Goal: Information Seeking & Learning: Learn about a topic

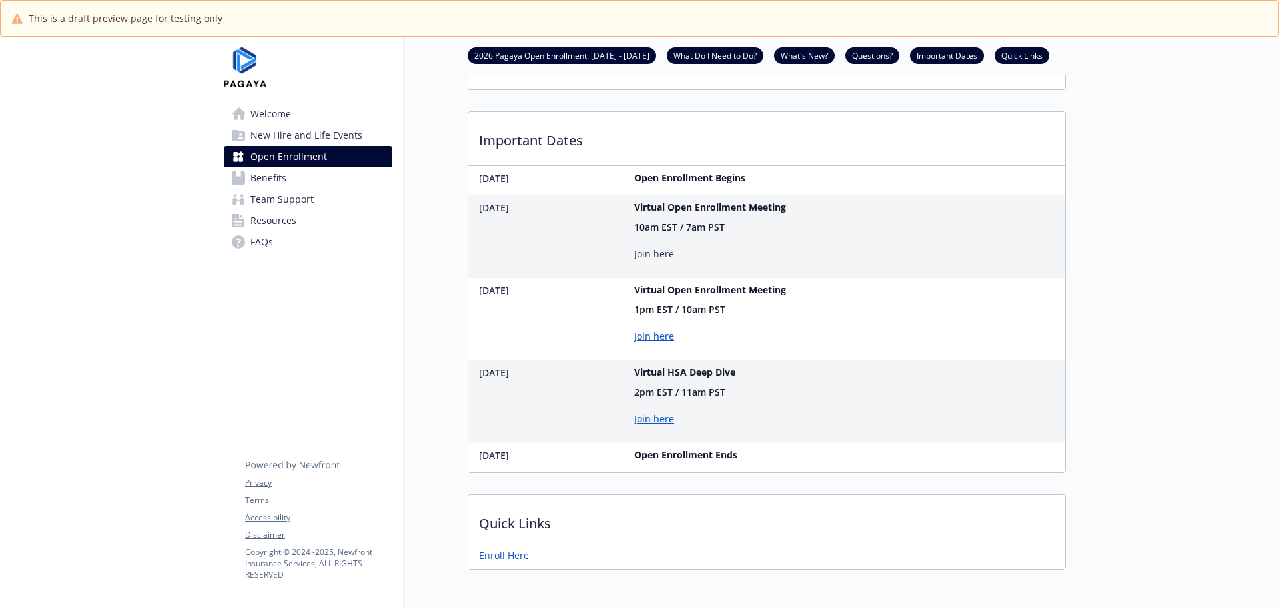
click at [448, 340] on div "Open Enrollment 2026 Pagaya Open Enrollment: [DATE] - [DATE] What Do I Need to …" at bounding box center [735, 3] width 662 height 1166
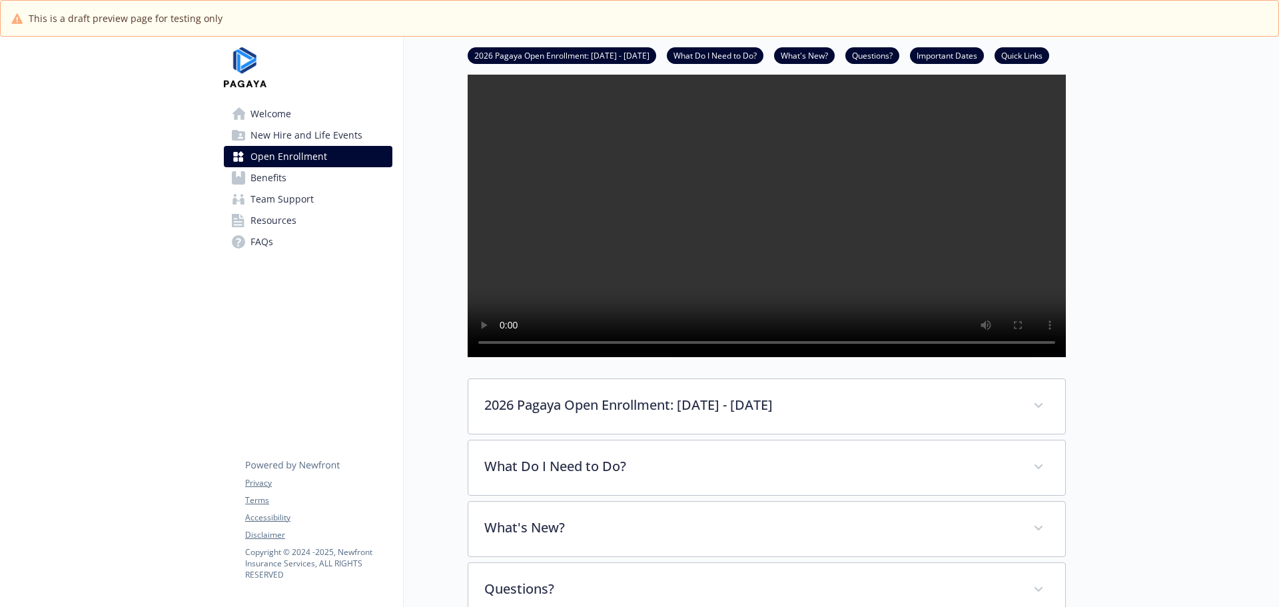
scroll to position [333, 0]
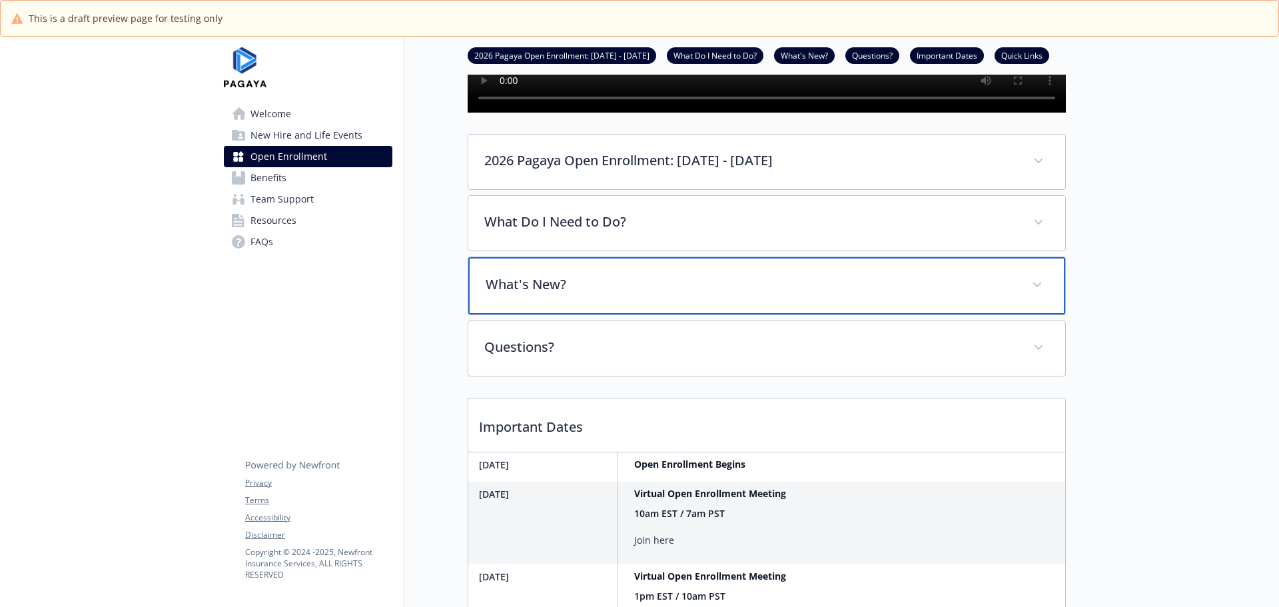
click at [563, 294] on p "What's New?" at bounding box center [751, 284] width 530 height 20
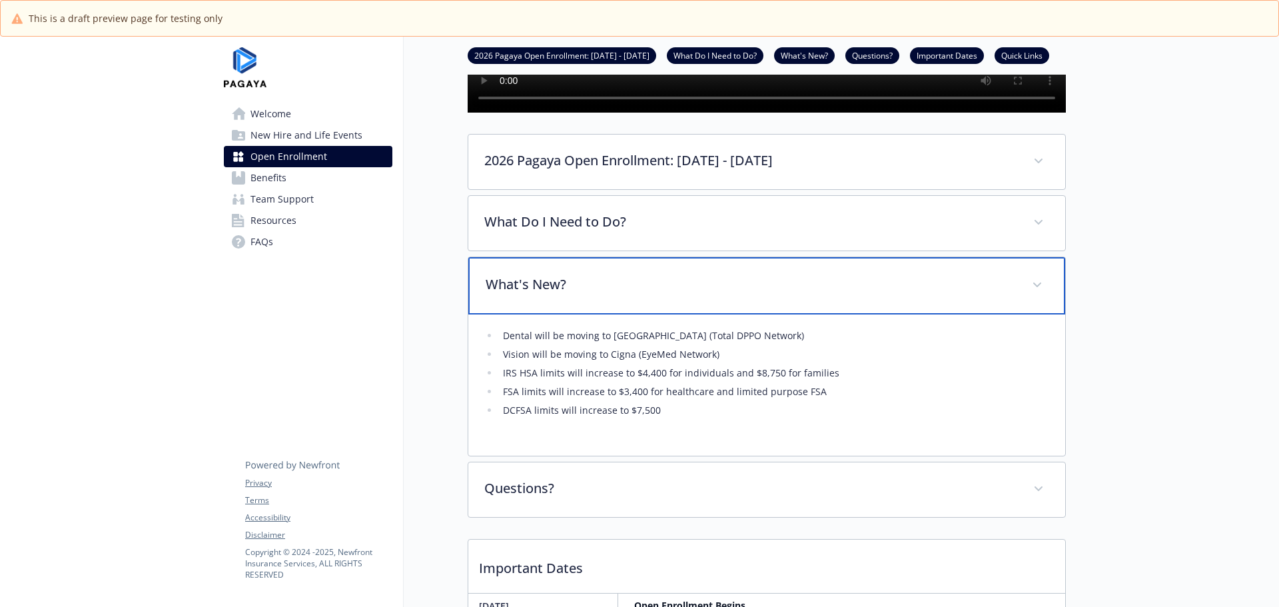
click at [563, 294] on p "What's New?" at bounding box center [751, 284] width 530 height 20
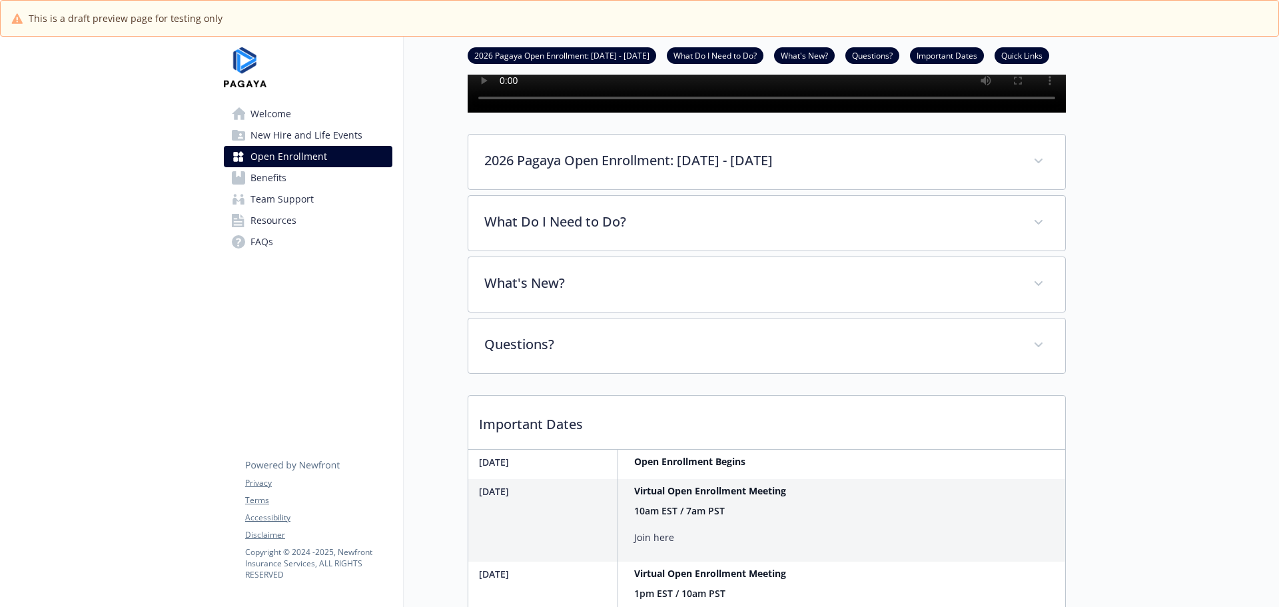
click at [453, 317] on div "Open Enrollment 2026 Pagaya Open Enrollment: [DATE] - [DATE] What Do I Need to …" at bounding box center [735, 287] width 662 height 1166
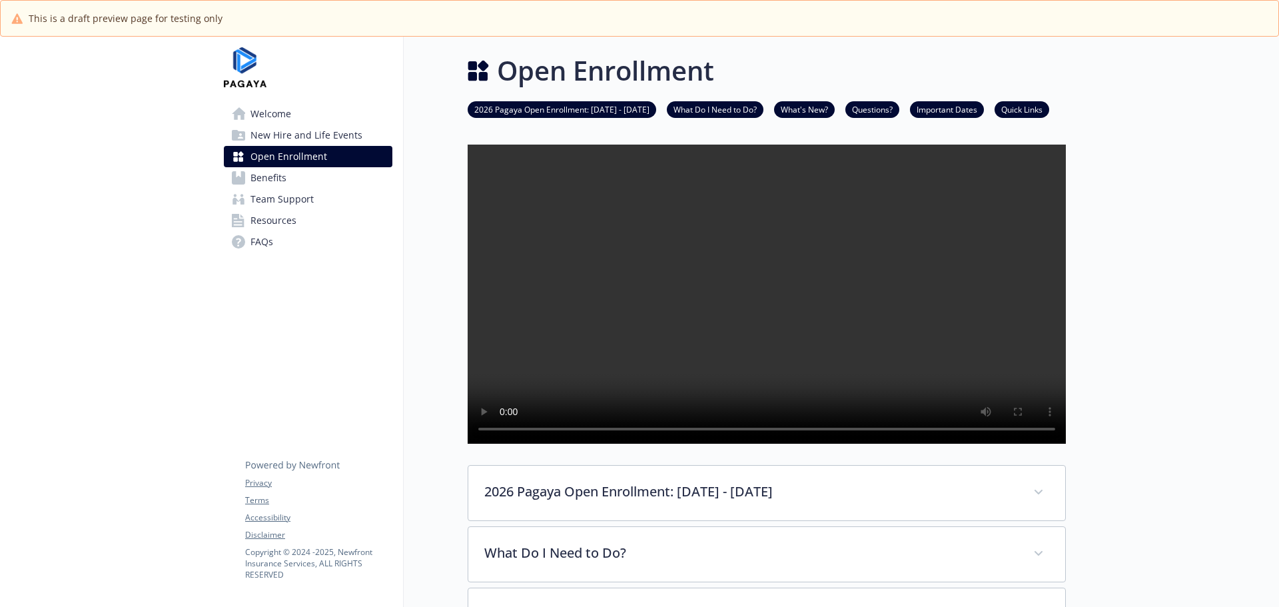
scroll to position [0, 0]
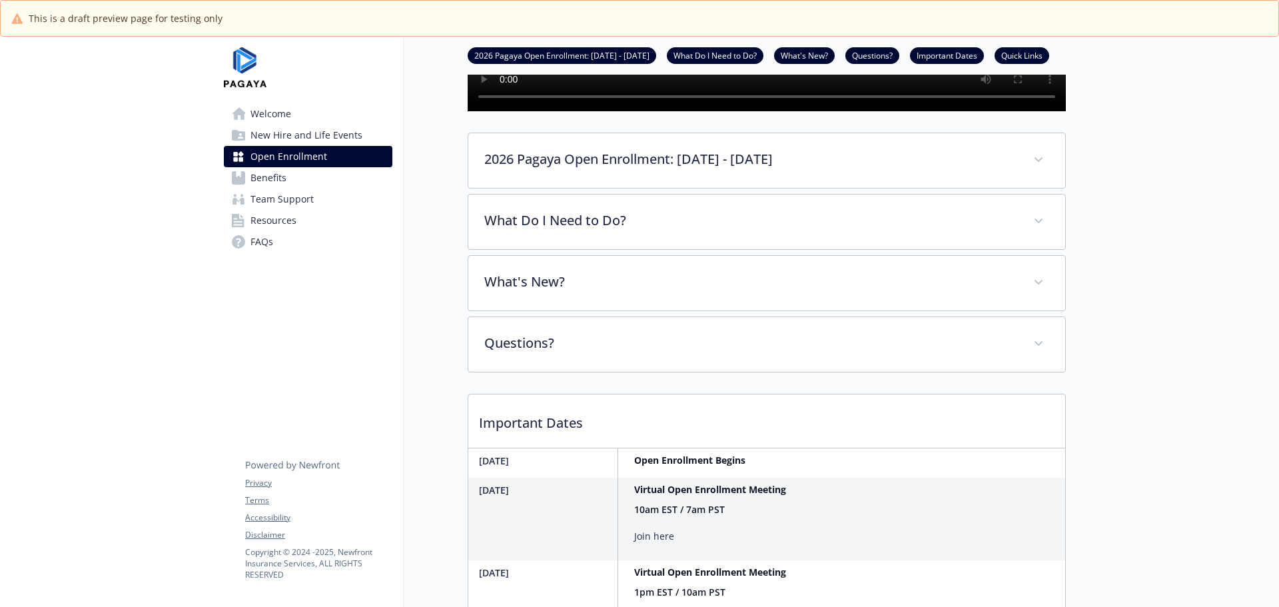
scroll to position [333, 0]
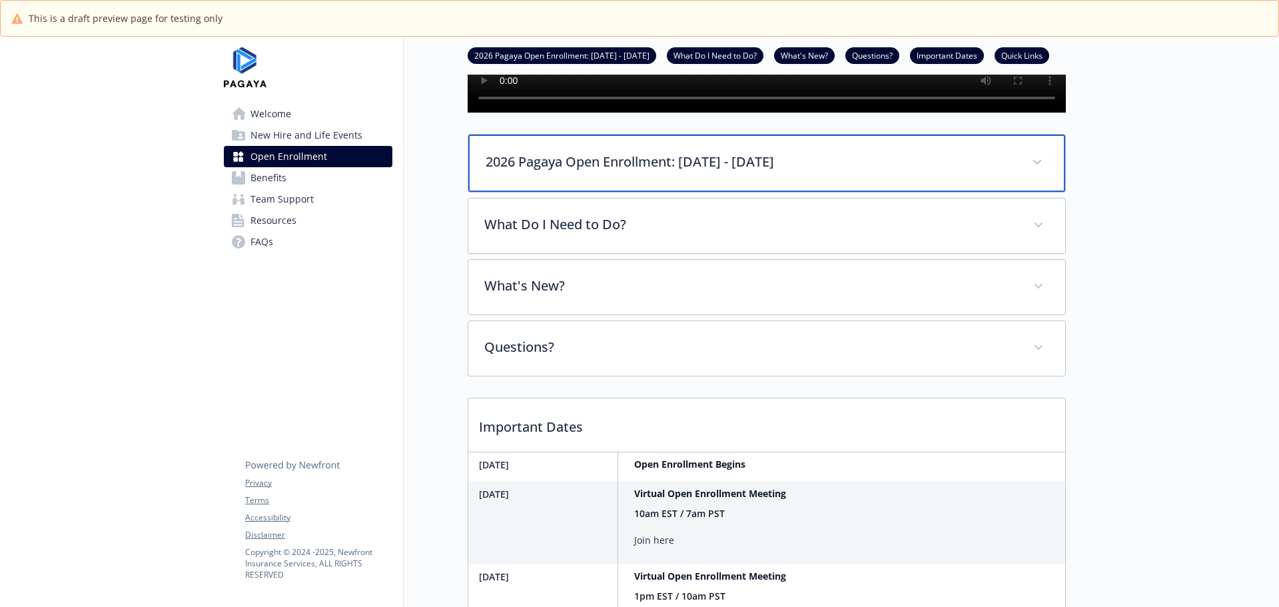
click at [574, 172] on p "2026 Pagaya Open Enrollment: [DATE] - [DATE]" at bounding box center [751, 162] width 530 height 20
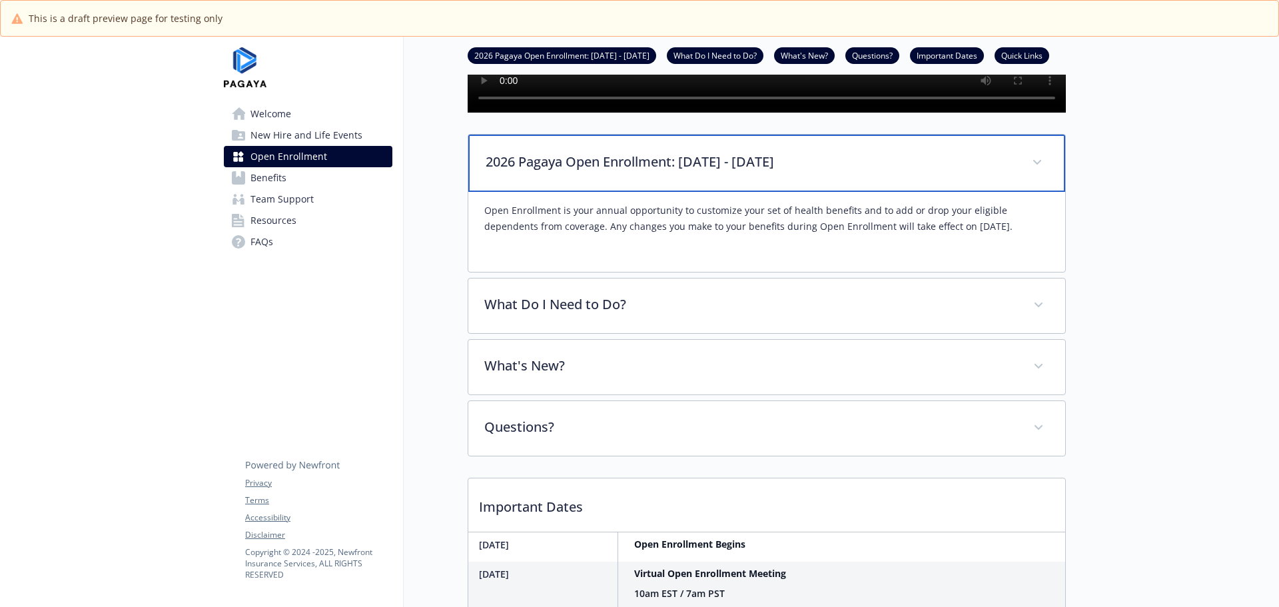
click at [585, 192] on div "2026 Pagaya Open Enrollment: [DATE] - [DATE]" at bounding box center [766, 163] width 597 height 57
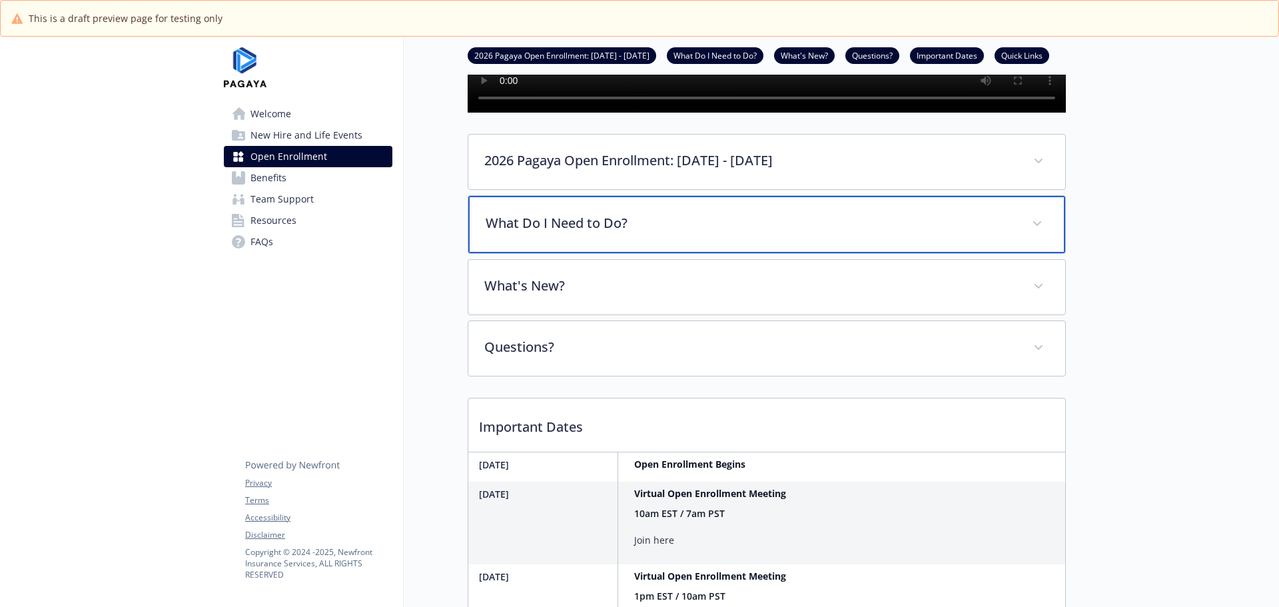
click at [601, 233] on p "What Do I Need to Do?" at bounding box center [751, 223] width 530 height 20
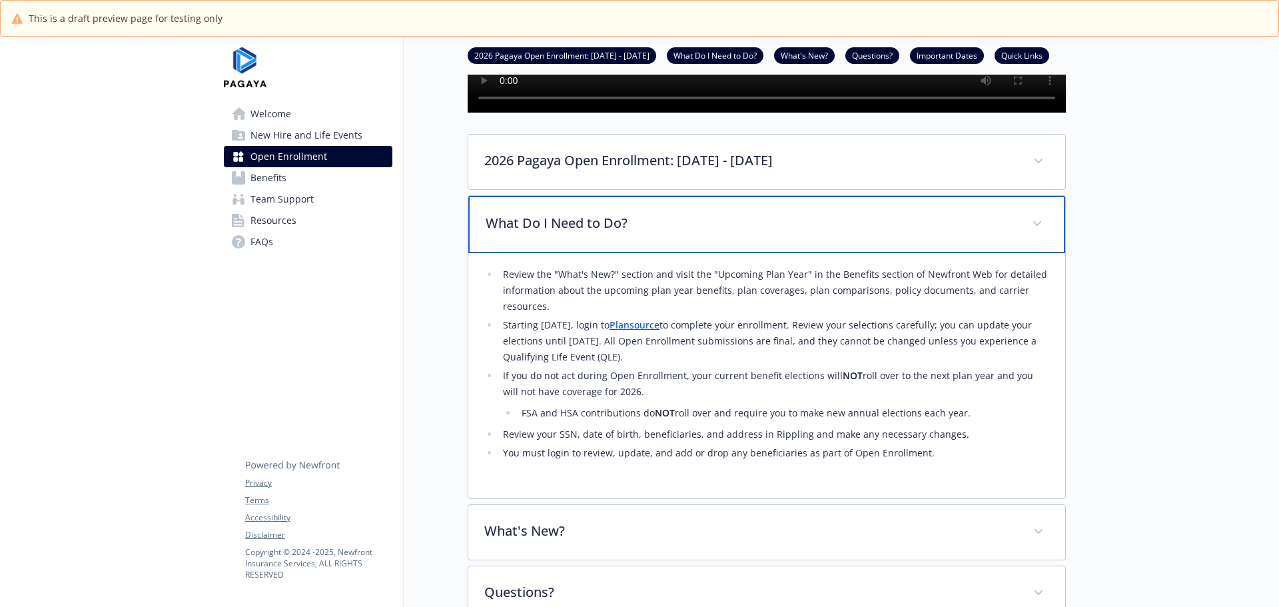
click at [528, 253] on div "What Do I Need to Do?" at bounding box center [766, 224] width 597 height 57
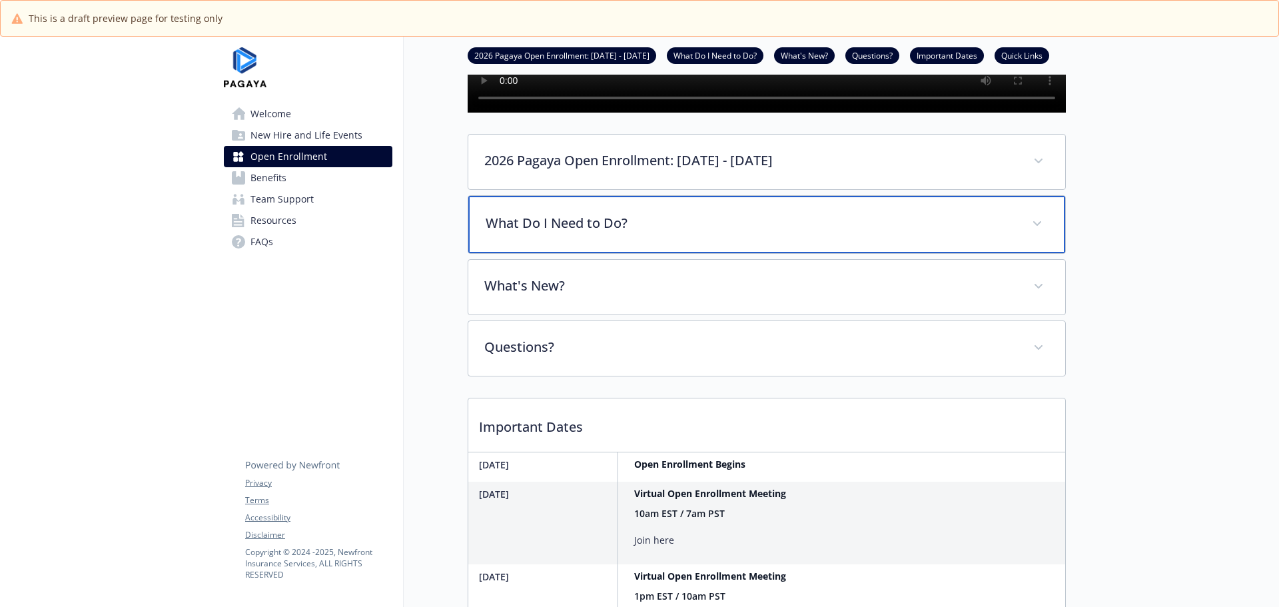
click at [564, 233] on p "What Do I Need to Do?" at bounding box center [751, 223] width 530 height 20
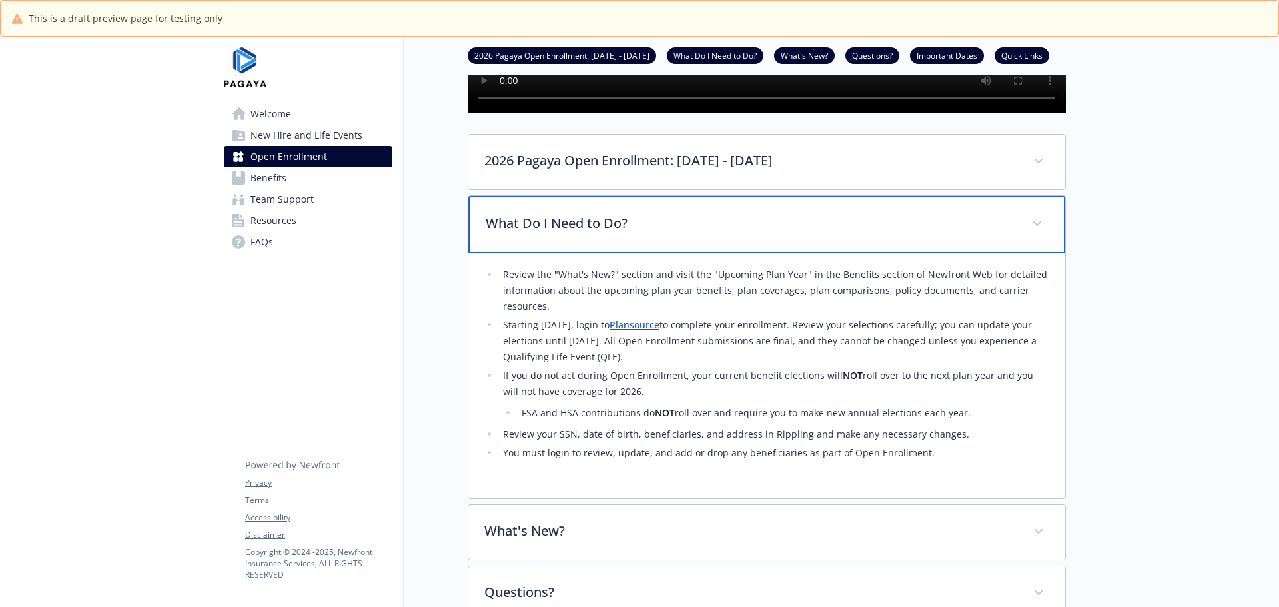
click at [564, 233] on p "What Do I Need to Do?" at bounding box center [751, 223] width 530 height 20
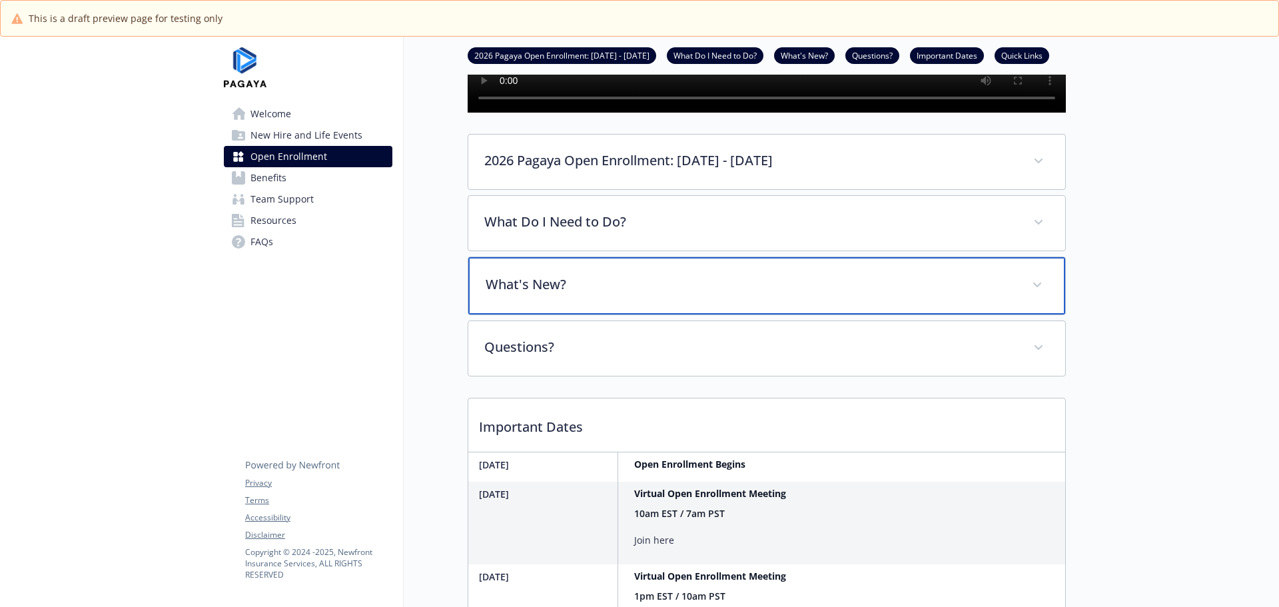
click at [530, 294] on p "What's New?" at bounding box center [751, 284] width 530 height 20
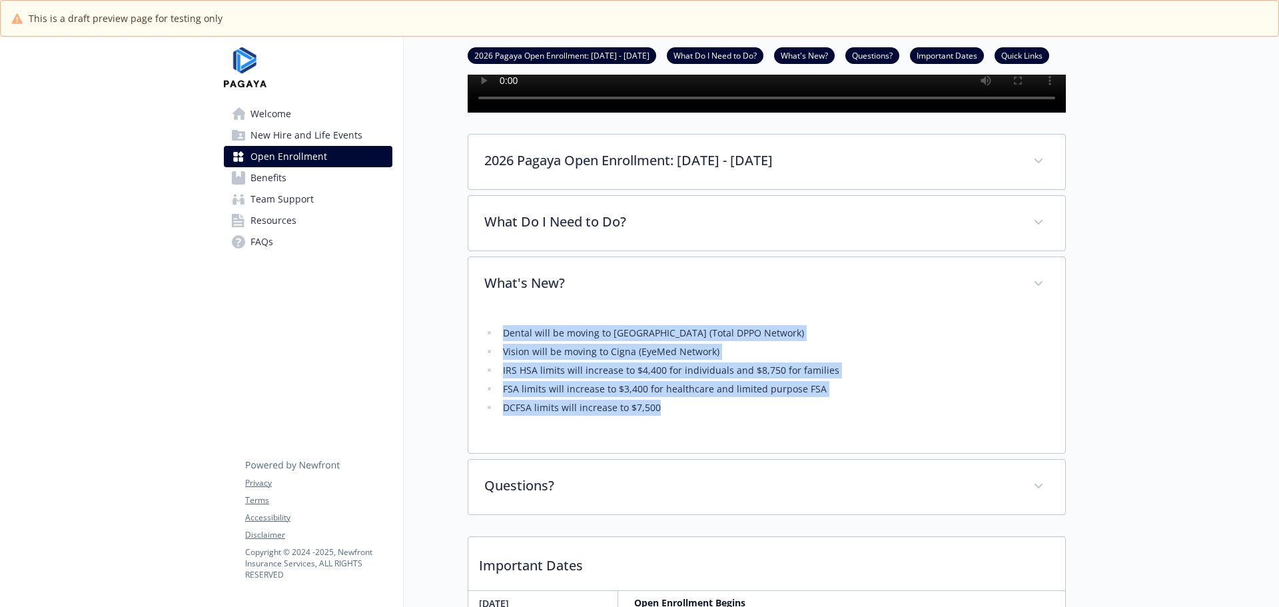
drag, startPoint x: 505, startPoint y: 395, endPoint x: 697, endPoint y: 466, distance: 204.7
click at [697, 416] on ul "Dental will be moving to Cigna (Total DPPO Network) Vision will be moving to Ci…" at bounding box center [766, 370] width 565 height 91
click at [697, 416] on li "DCFSA limits will increase to $7,500" at bounding box center [774, 408] width 550 height 16
drag, startPoint x: 697, startPoint y: 466, endPoint x: 500, endPoint y: 398, distance: 207.9
click at [500, 398] on ul "Dental will be moving to Cigna (Total DPPO Network) Vision will be moving to Ci…" at bounding box center [766, 370] width 565 height 91
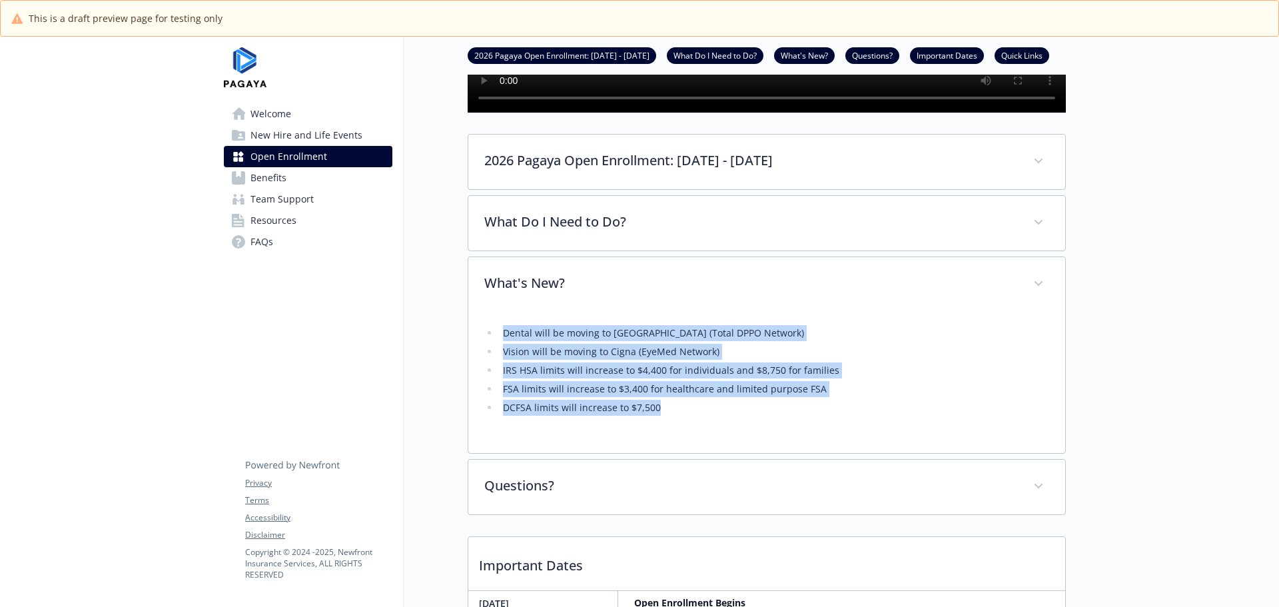
click at [500, 341] on li "Dental will be moving to [GEOGRAPHIC_DATA] (Total DPPO Network)" at bounding box center [774, 333] width 550 height 16
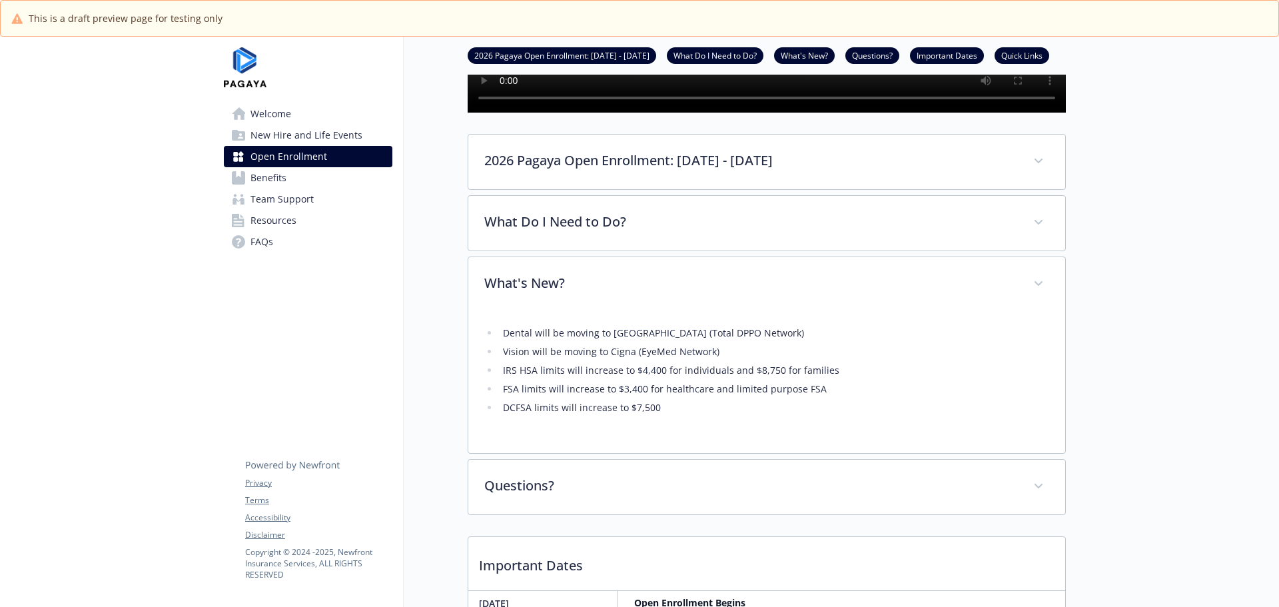
click at [498, 396] on ul "Dental will be moving to Cigna (Total DPPO Network) Vision will be moving to Ci…" at bounding box center [766, 370] width 565 height 91
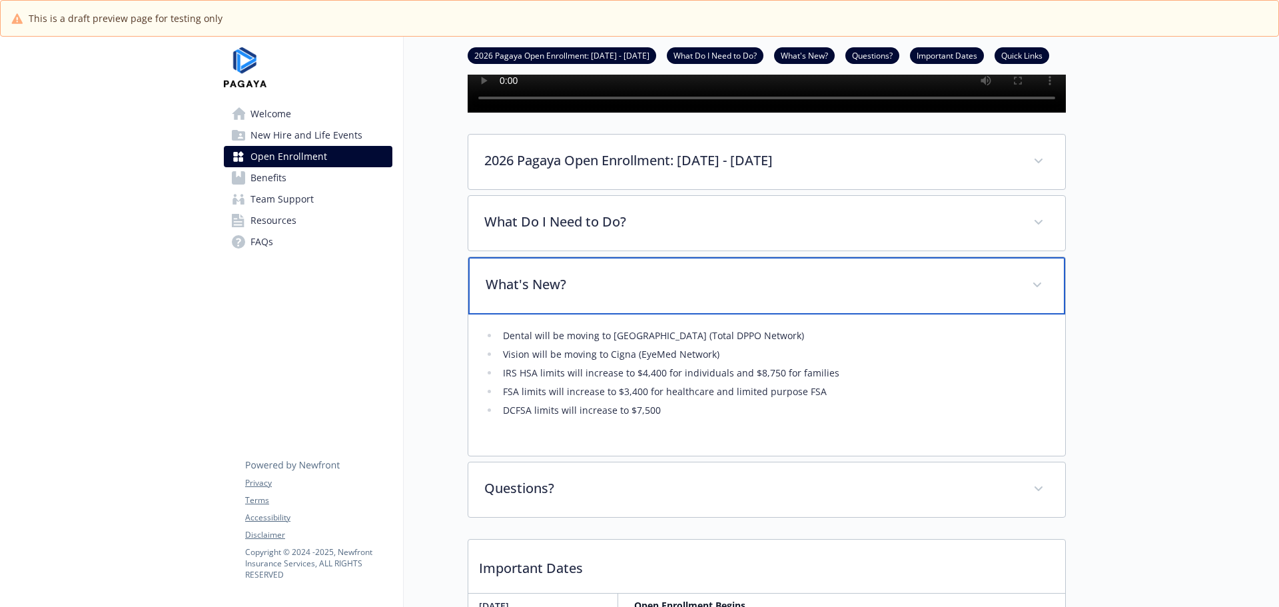
click at [498, 294] on p "What's New?" at bounding box center [751, 284] width 530 height 20
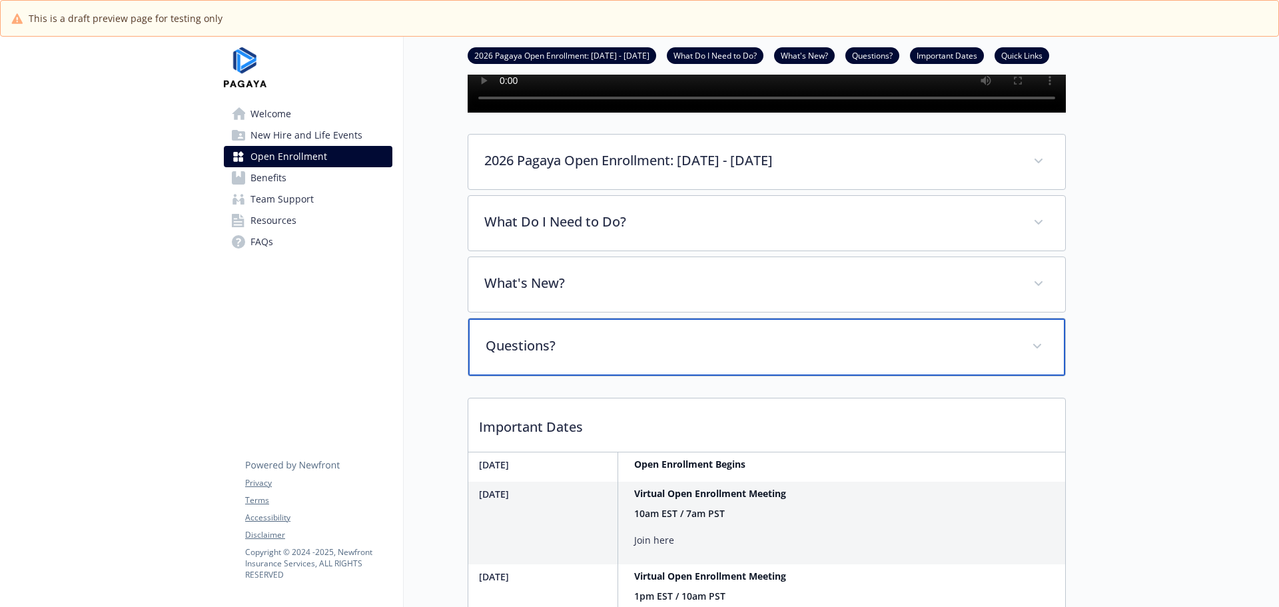
click at [526, 376] on div "Questions?" at bounding box center [766, 346] width 597 height 57
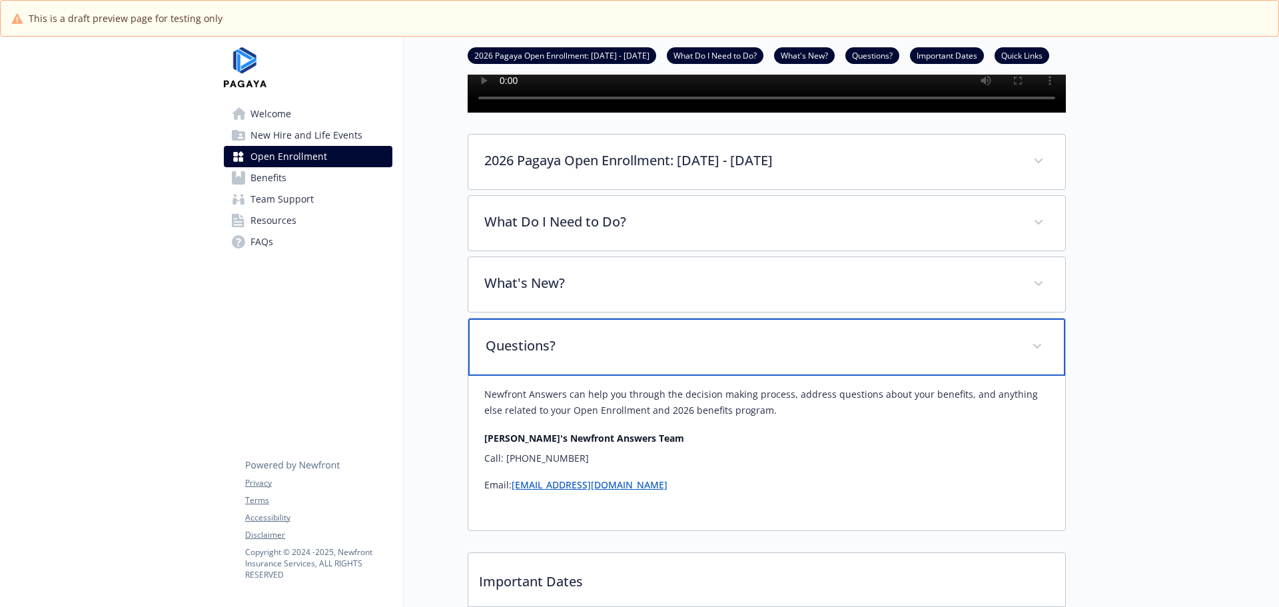
click at [526, 376] on div "Questions?" at bounding box center [766, 346] width 597 height 57
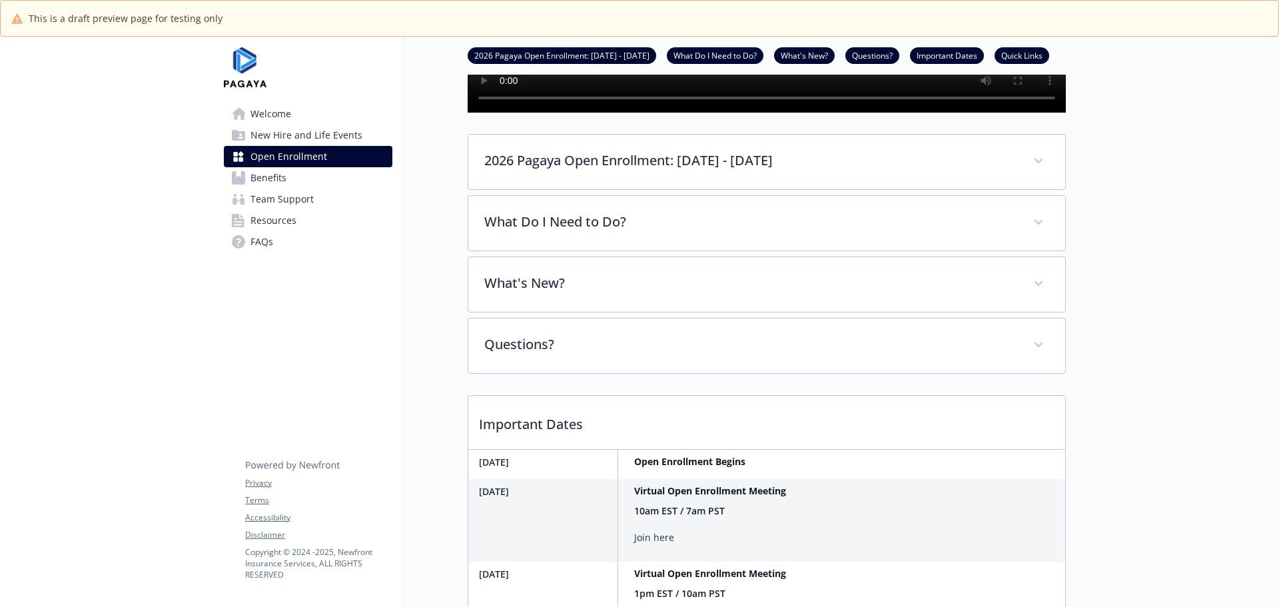
click at [441, 393] on div "Open Enrollment 2026 Pagaya Open Enrollment: [DATE] - [DATE] What Do I Need to …" at bounding box center [735, 287] width 662 height 1166
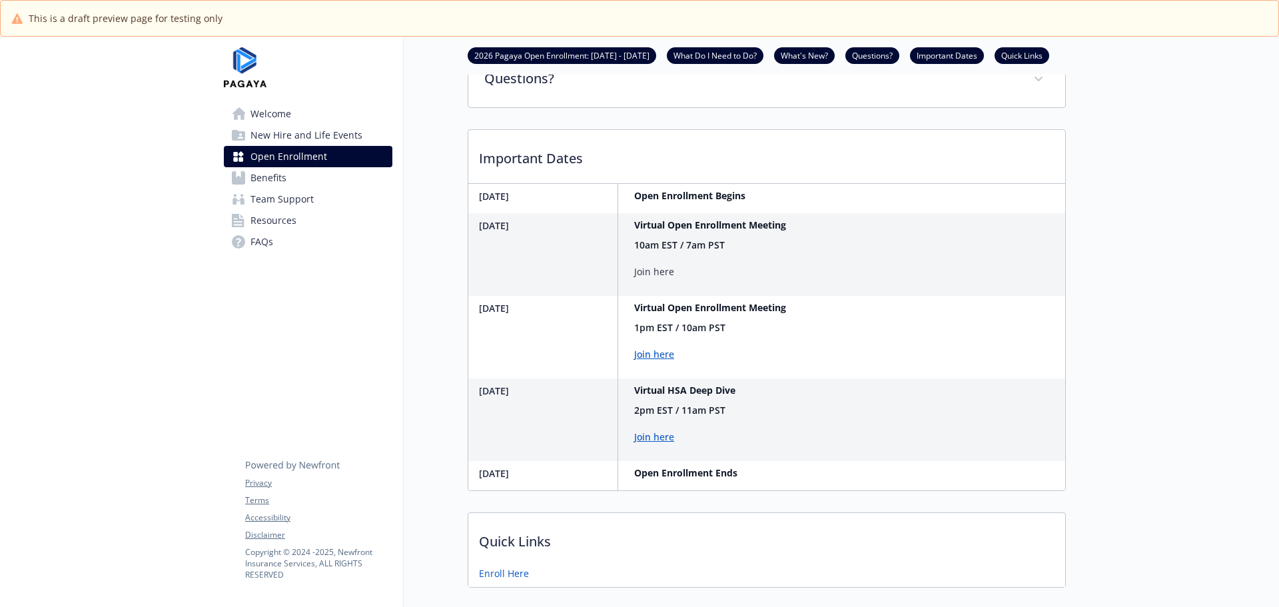
scroll to position [600, 0]
click at [459, 304] on div "Open Enrollment 2026 Pagaya Open Enrollment: [DATE] - [DATE] What Do I Need to …" at bounding box center [735, 20] width 662 height 1166
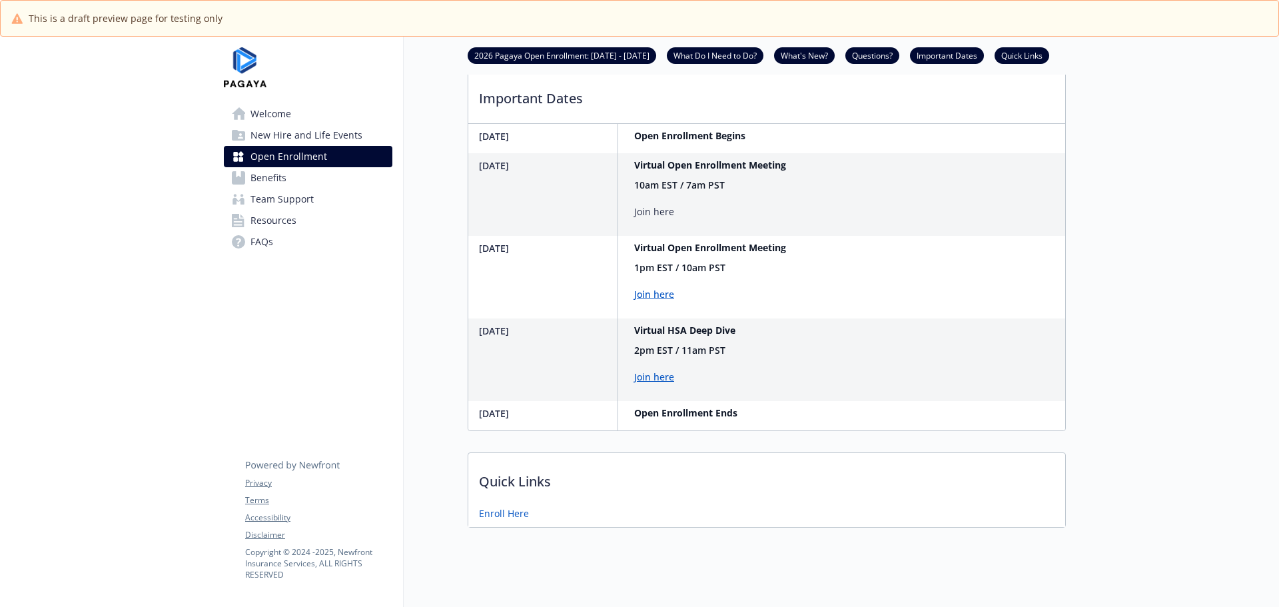
scroll to position [617, 0]
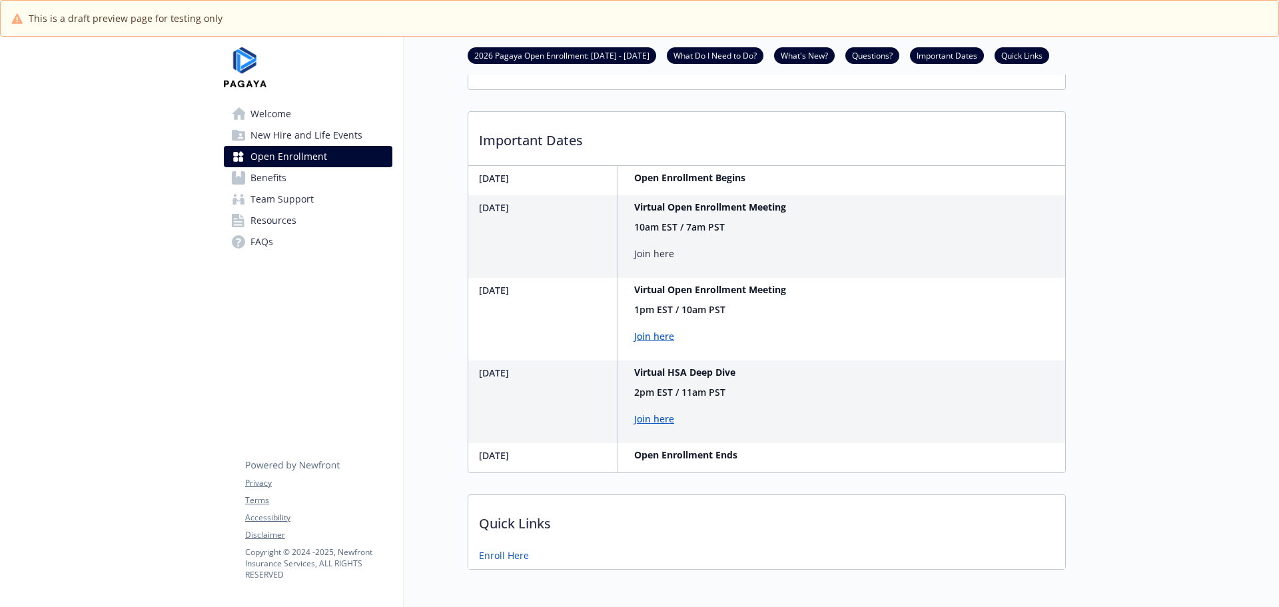
click at [479, 278] on div "[DATE]" at bounding box center [548, 236] width 139 height 83
click at [439, 344] on div "Open Enrollment 2026 Pagaya Open Enrollment: [DATE] - [DATE] What Do I Need to …" at bounding box center [735, 3] width 662 height 1166
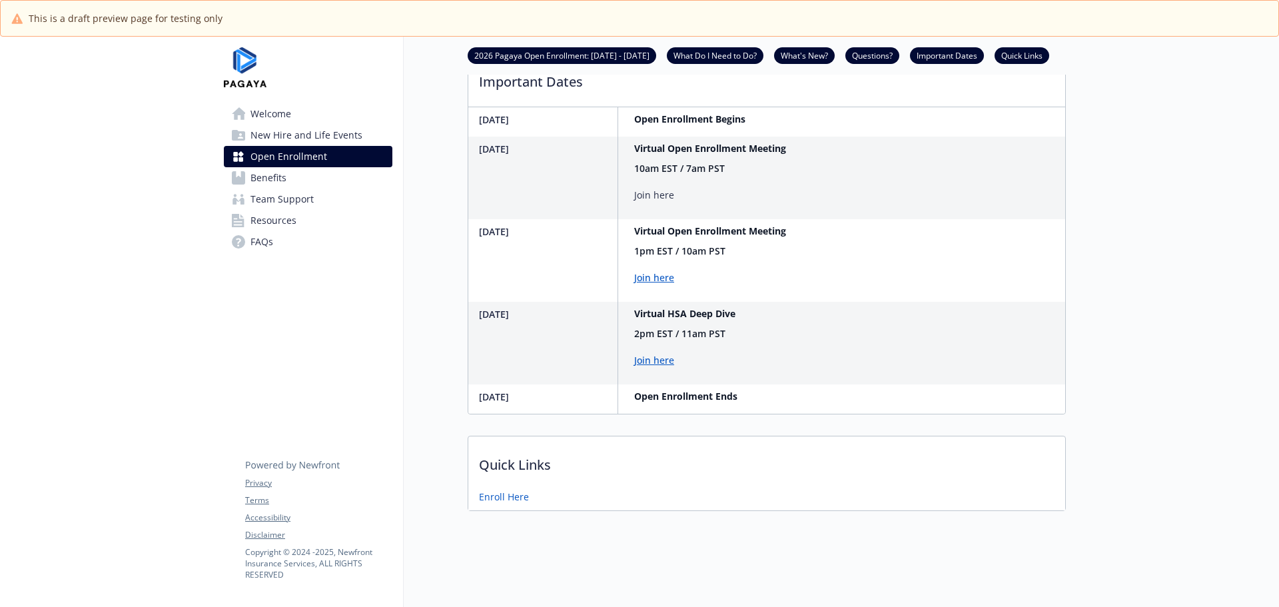
scroll to position [750, 0]
click at [322, 177] on link "Benefits" at bounding box center [308, 177] width 169 height 21
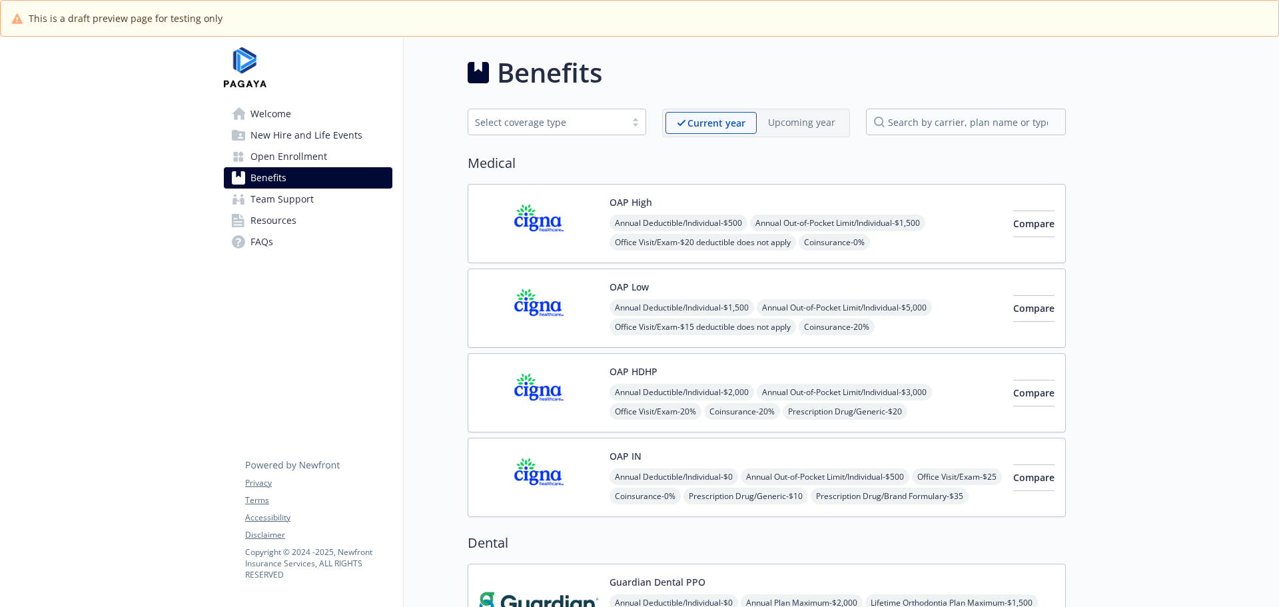
click at [562, 388] on img at bounding box center [539, 392] width 120 height 57
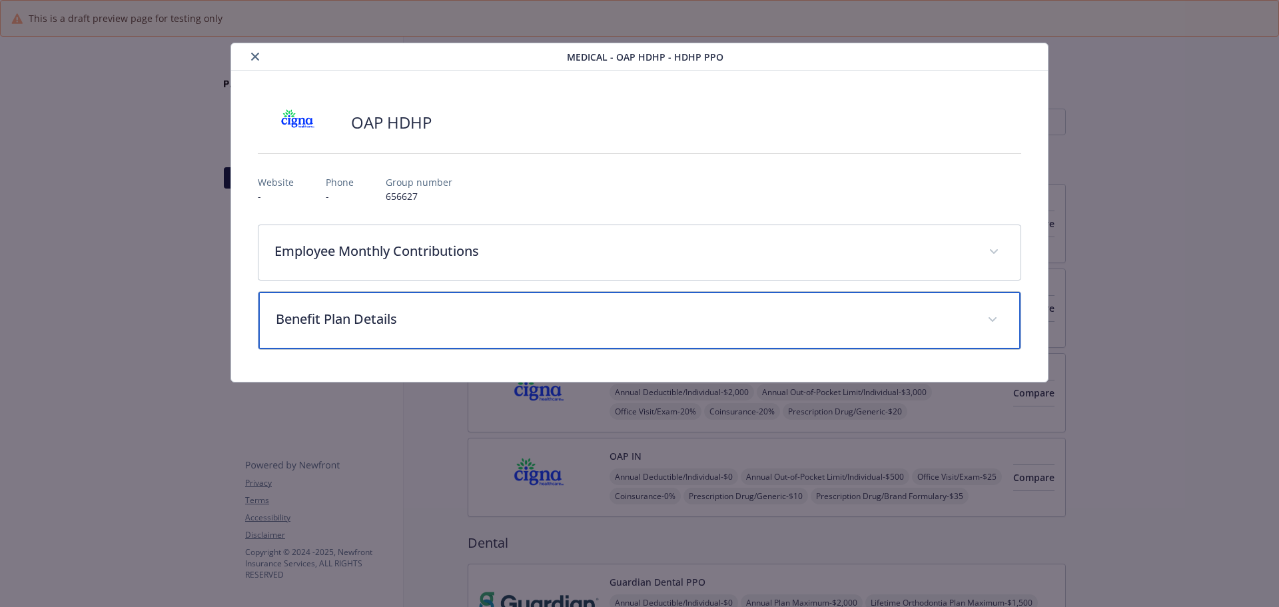
click at [381, 319] on p "Benefit Plan Details" at bounding box center [624, 319] width 696 height 20
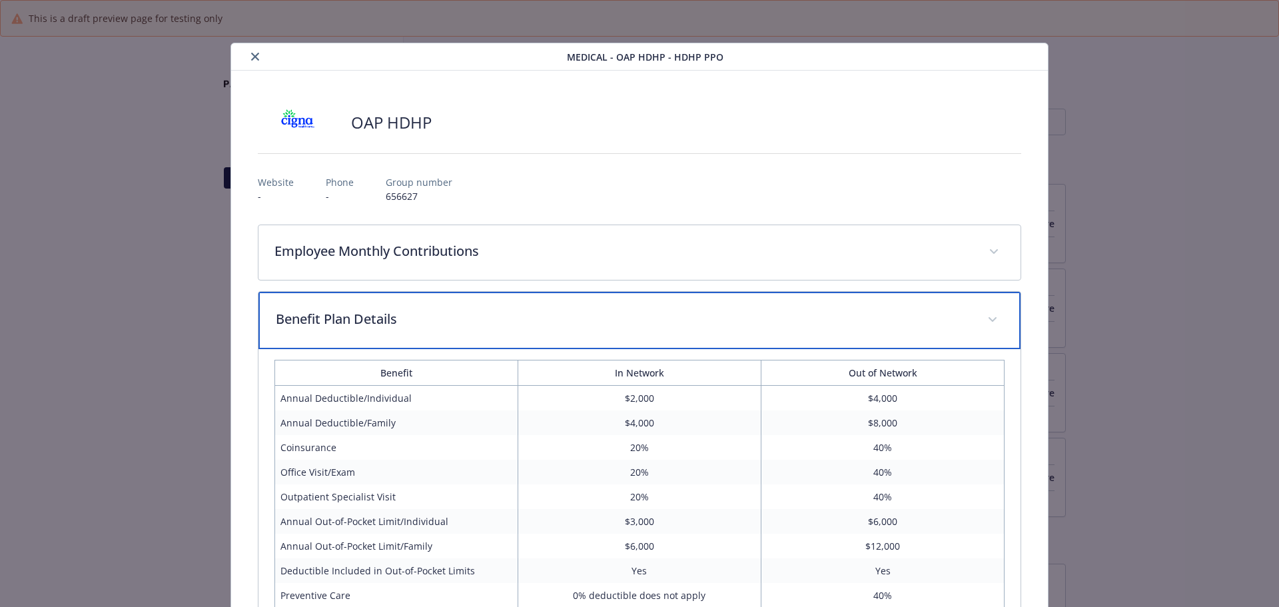
click at [381, 319] on p "Benefit Plan Details" at bounding box center [624, 319] width 696 height 20
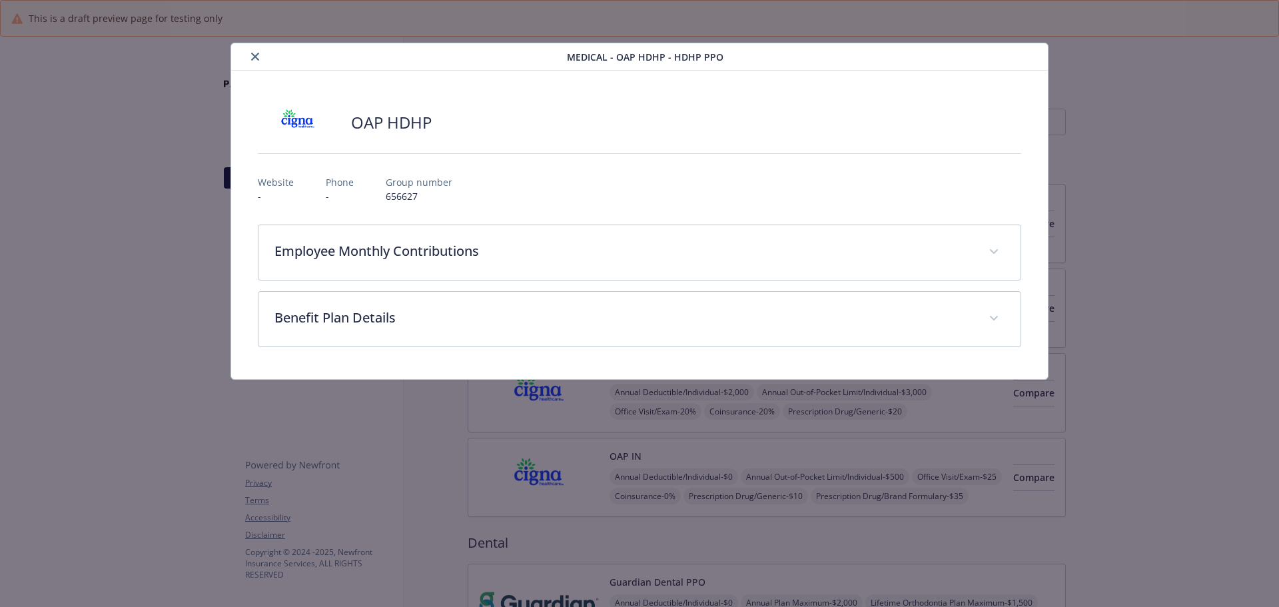
click at [252, 59] on icon "close" at bounding box center [255, 57] width 8 height 8
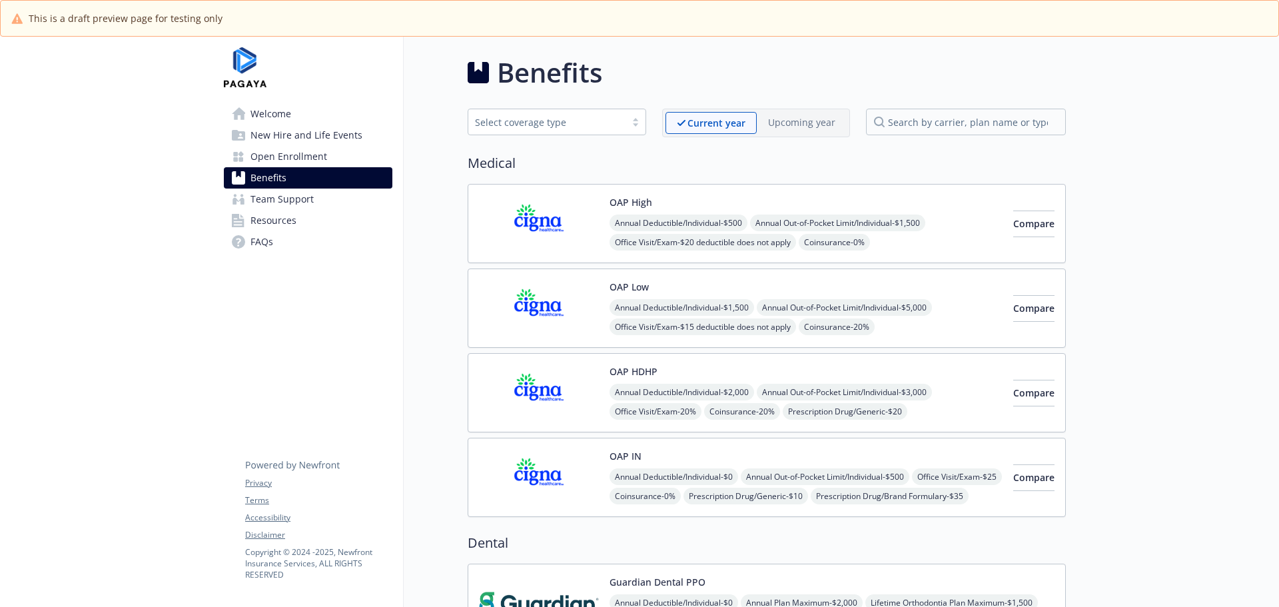
click at [334, 147] on link "Open Enrollment" at bounding box center [308, 156] width 169 height 21
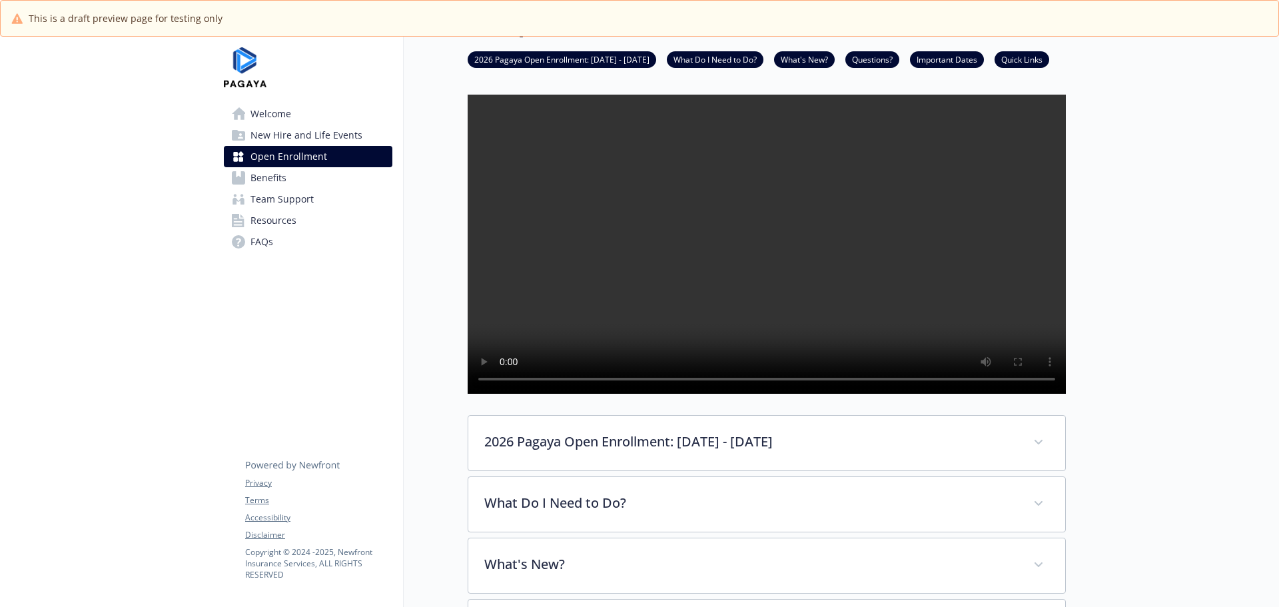
scroll to position [67, 0]
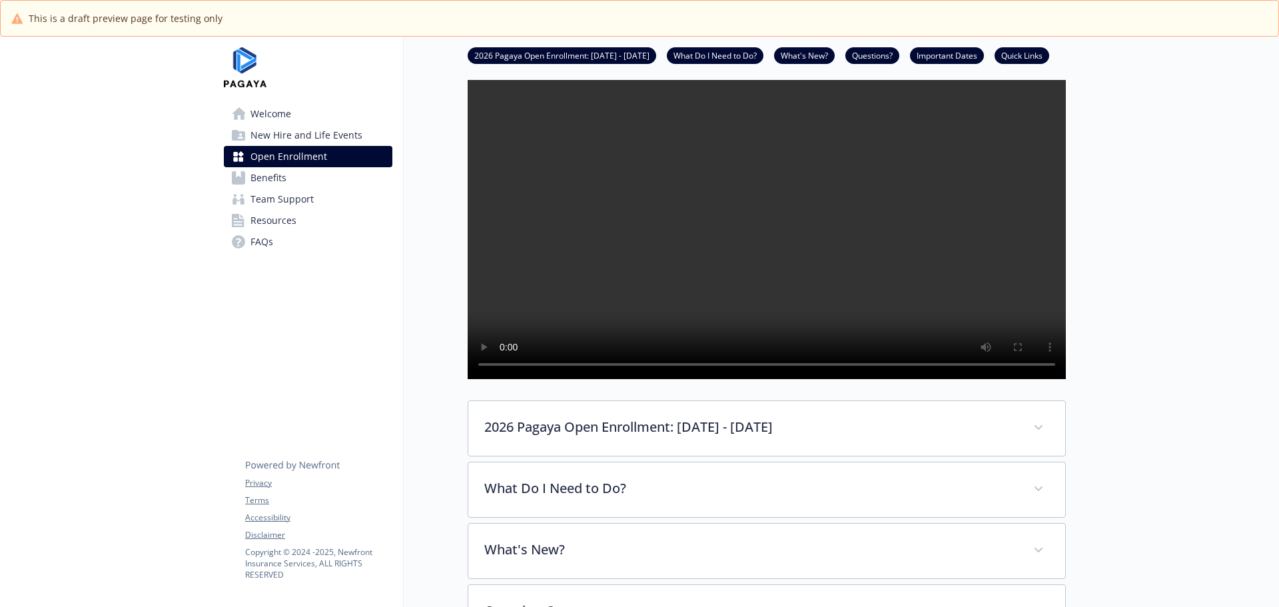
click at [436, 238] on div "Open Enrollment 2026 Pagaya Open Enrollment: [DATE] - [DATE] What Do I Need to …" at bounding box center [735, 553] width 662 height 1166
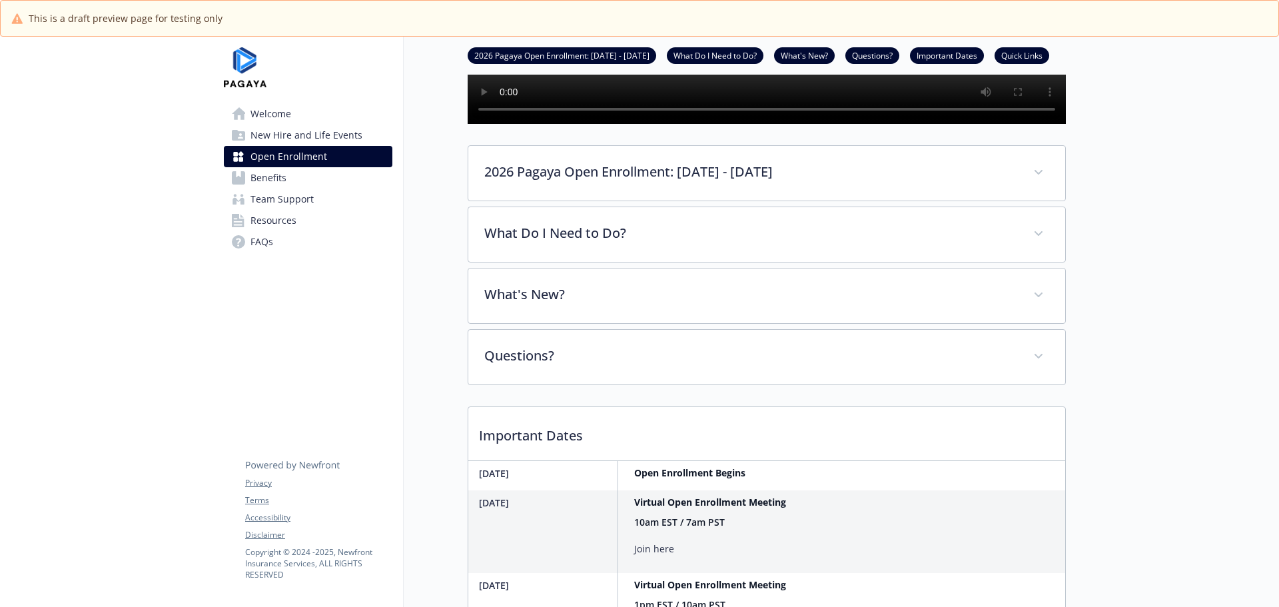
scroll to position [333, 0]
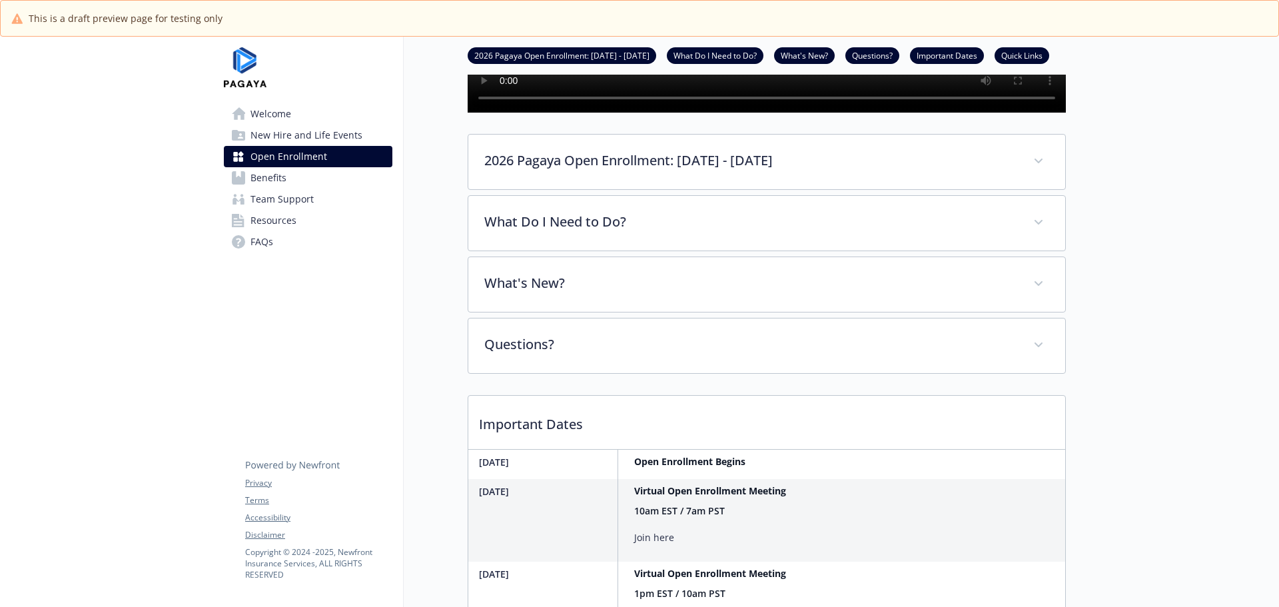
click at [446, 225] on div "Open Enrollment 2026 Pagaya Open Enrollment: [DATE] - [DATE] What Do I Need to …" at bounding box center [735, 287] width 662 height 1166
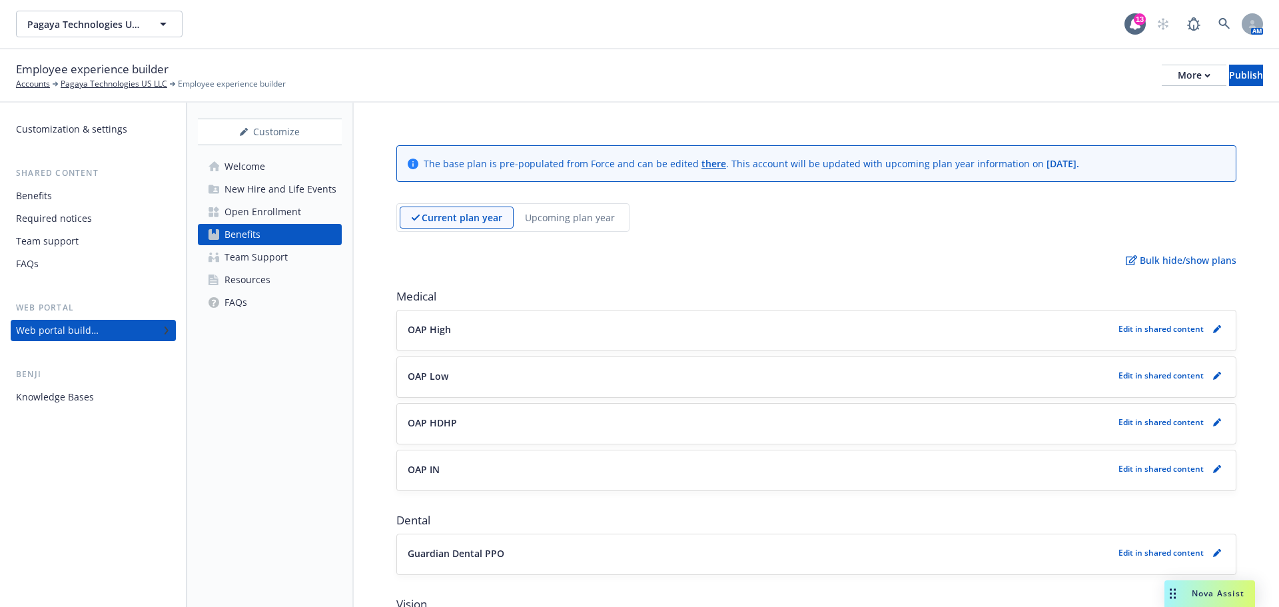
click at [320, 36] on div "Pagaya Technologies US LLC Pagaya Technologies US LLC" at bounding box center [570, 24] width 1109 height 27
